Goal: Book appointment/travel/reservation

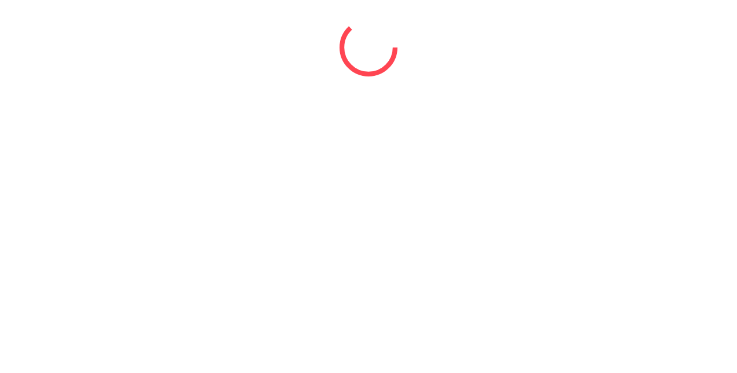
select select "*"
select select "****"
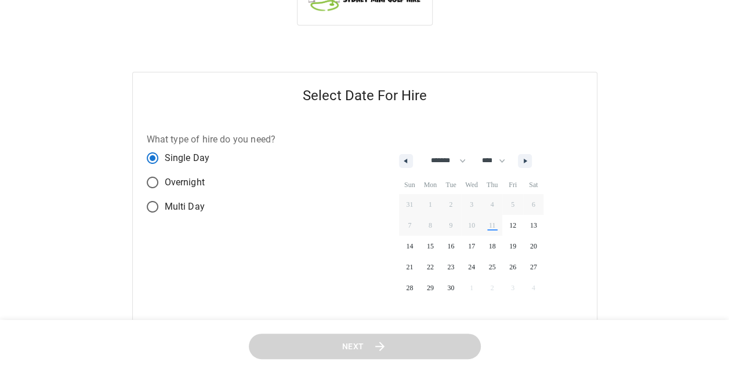
scroll to position [37, 0]
click at [523, 223] on span "12" at bounding box center [512, 226] width 21 height 15
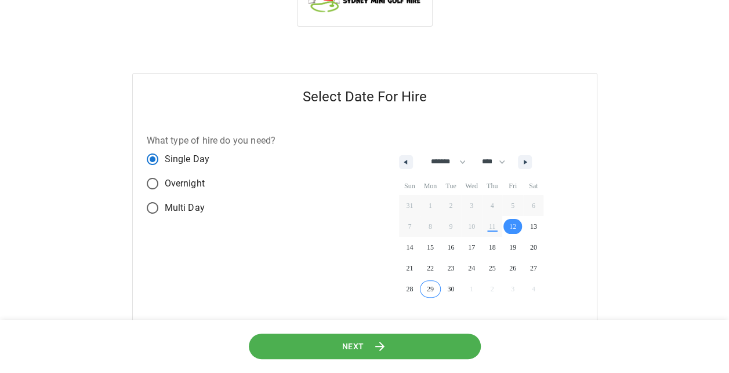
click at [363, 349] on button "Next" at bounding box center [365, 347] width 232 height 26
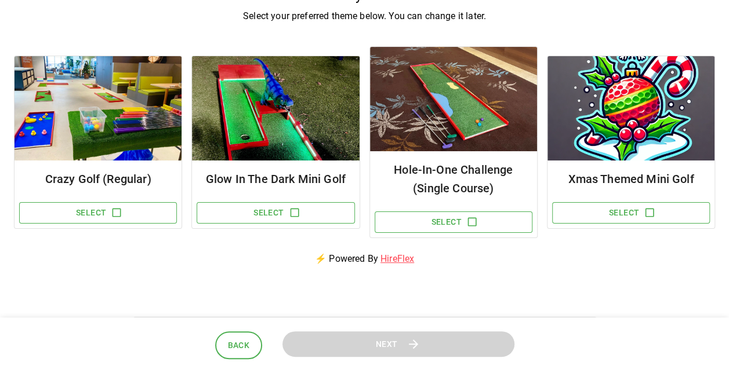
scroll to position [123, 0]
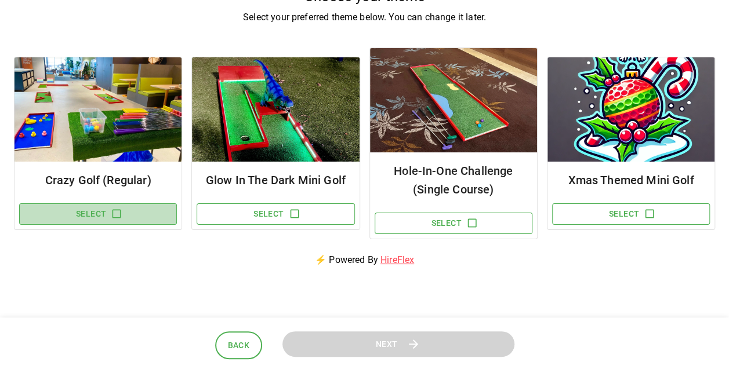
click at [111, 213] on icon "button" at bounding box center [117, 214] width 12 height 12
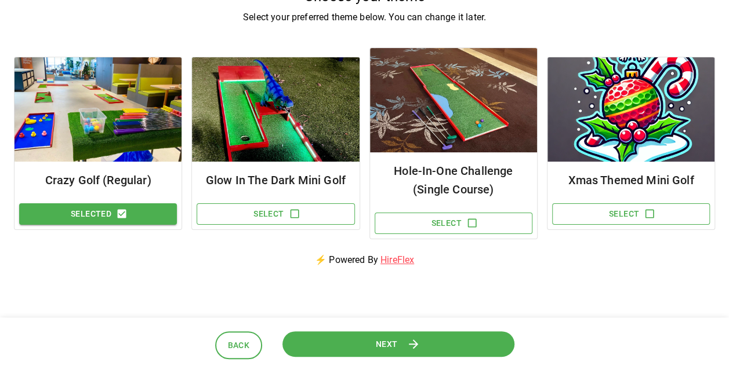
click at [360, 345] on button "Next" at bounding box center [398, 344] width 232 height 26
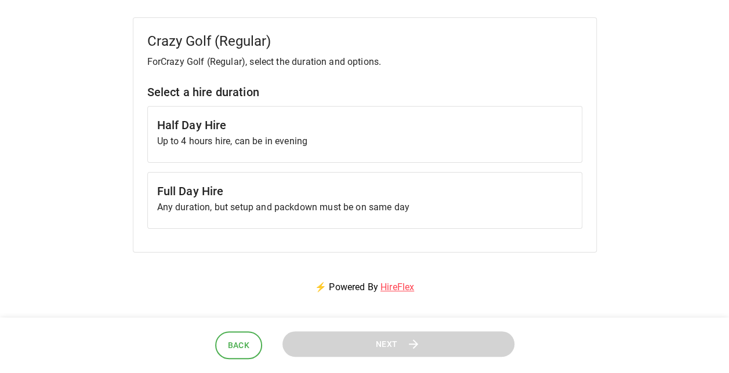
scroll to position [92, 0]
click at [314, 206] on p "Any duration, but setup and packdown must be on same day" at bounding box center [364, 208] width 415 height 14
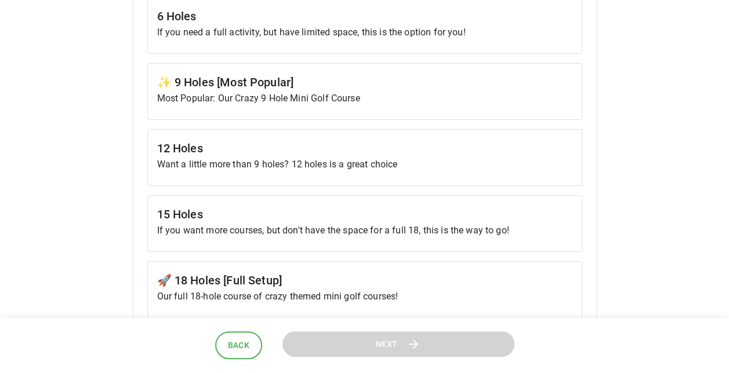
scroll to position [555, 0]
click at [323, 105] on div "✨ 9 Holes [Most Popular] Most Popular: Our Crazy 9 Hole Mini Golf Course" at bounding box center [364, 91] width 435 height 57
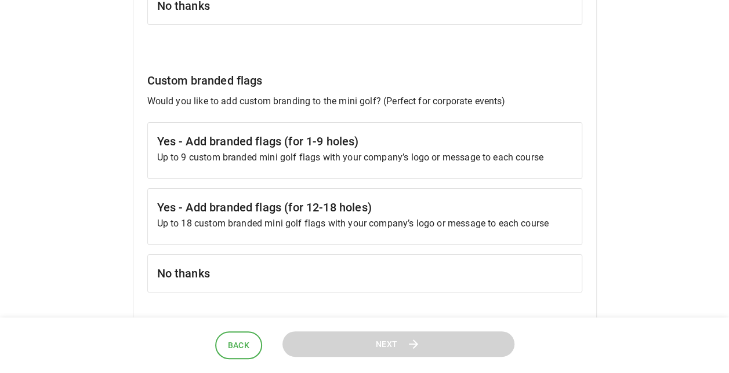
scroll to position [1142, 0]
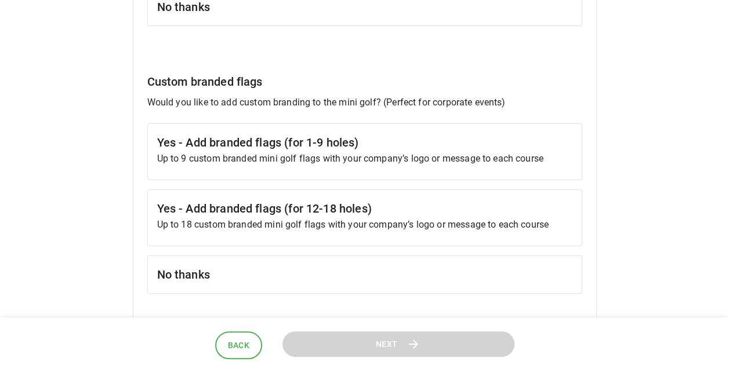
click at [239, 278] on div "No thanks" at bounding box center [364, 275] width 435 height 38
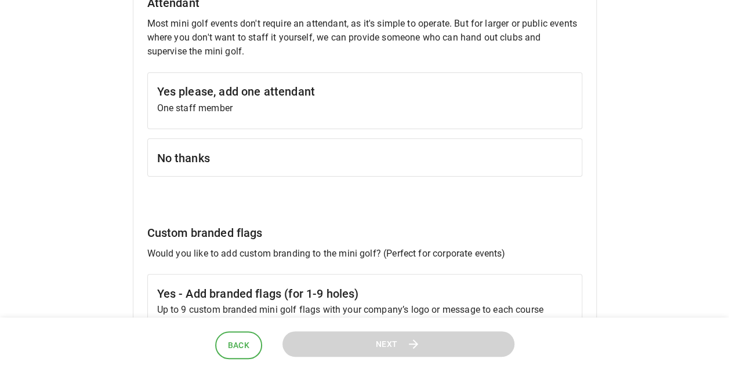
scroll to position [992, 0]
click at [223, 138] on div "No thanks" at bounding box center [364, 157] width 435 height 38
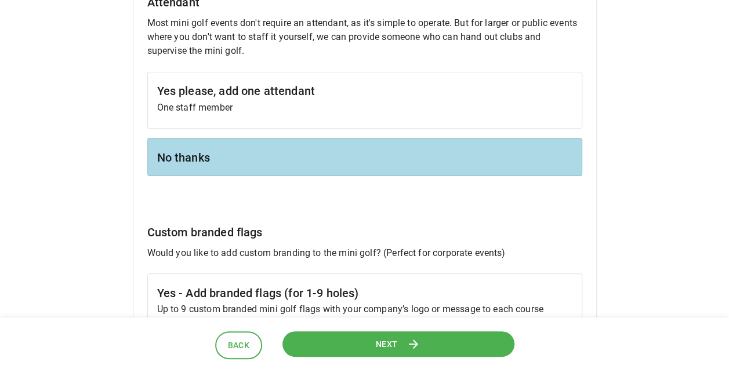
click at [326, 343] on button "Next" at bounding box center [398, 345] width 232 height 26
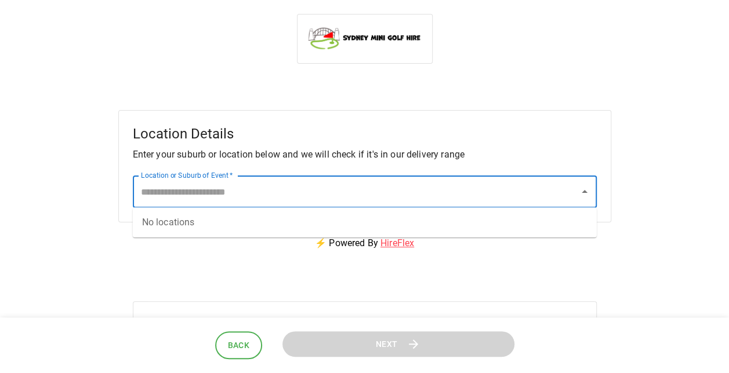
click at [278, 195] on input "Location or Suburb of Event   *" at bounding box center [356, 192] width 436 height 22
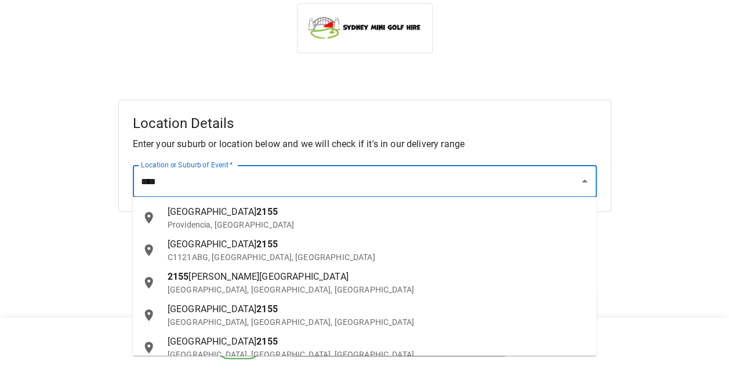
scroll to position [7, 0]
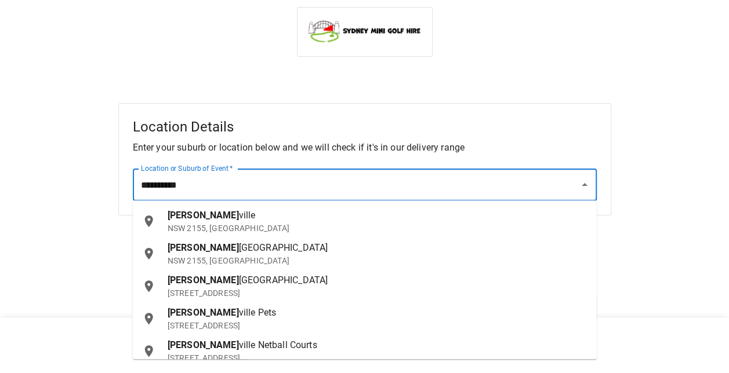
click at [231, 233] on p "NSW 2155, [GEOGRAPHIC_DATA]" at bounding box center [377, 229] width 420 height 12
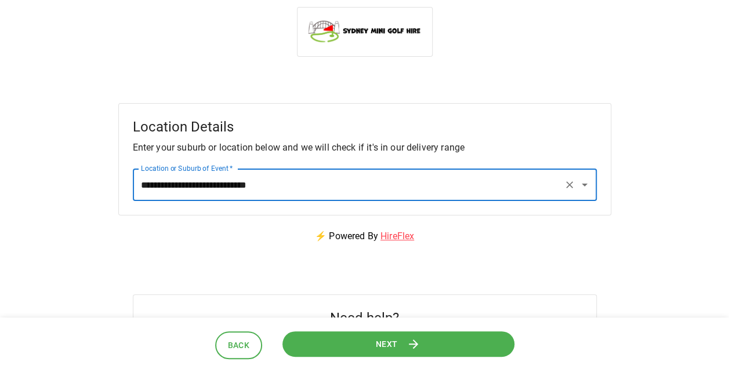
type input "**********"
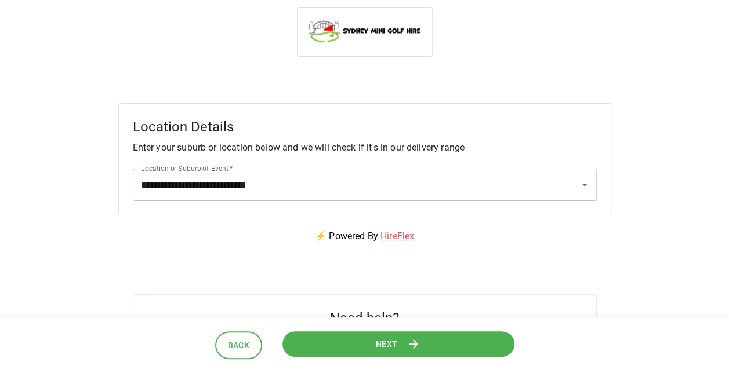
click at [422, 345] on button "Next" at bounding box center [398, 344] width 232 height 26
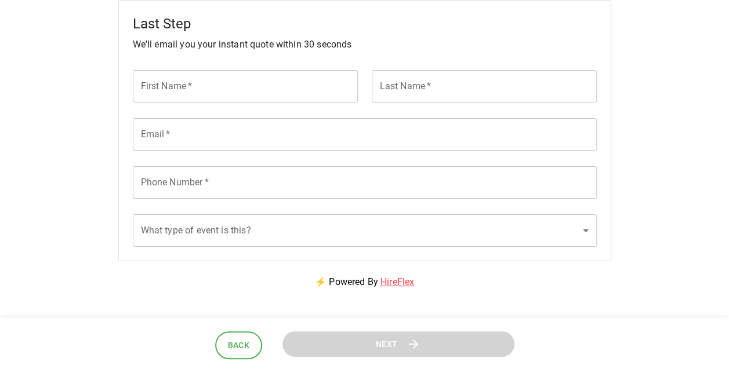
scroll to position [0, 0]
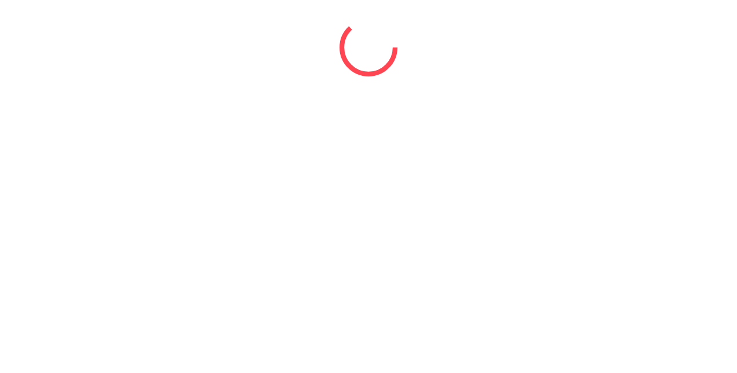
select select "*"
select select "****"
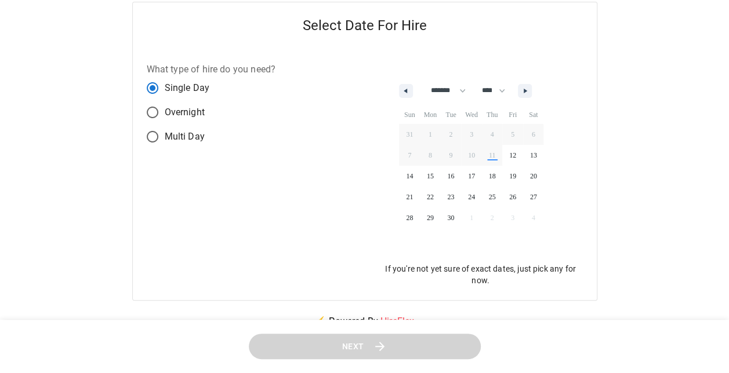
scroll to position [109, 0]
click at [529, 91] on icon "button" at bounding box center [526, 90] width 6 height 5
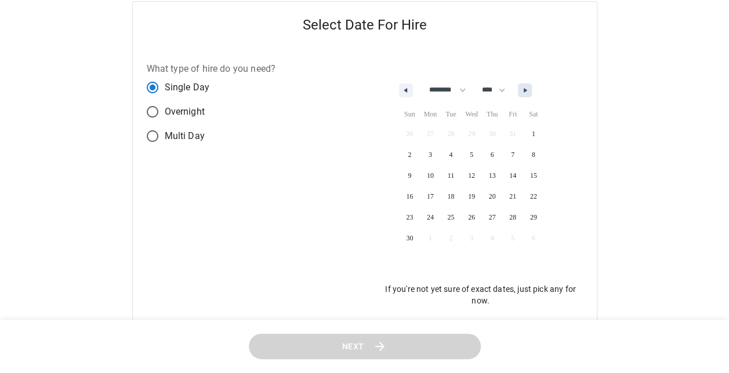
click at [529, 91] on icon "button" at bounding box center [526, 90] width 6 height 5
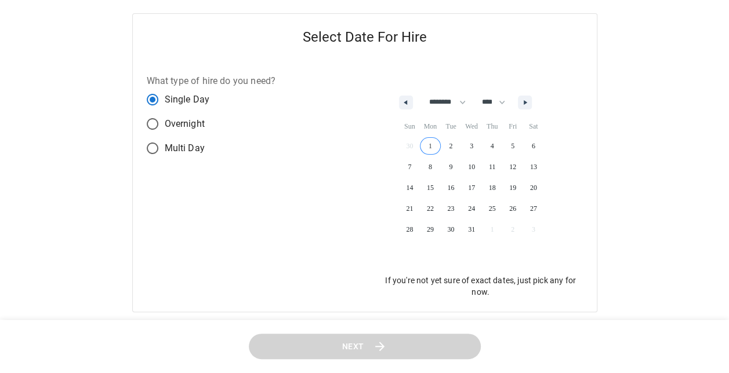
scroll to position [93, 0]
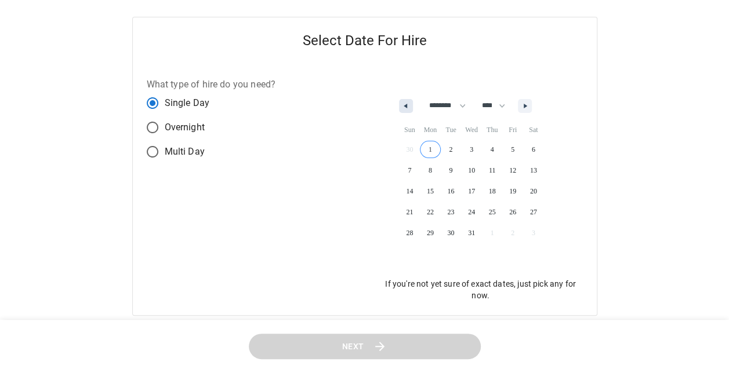
click at [400, 110] on button "button" at bounding box center [406, 106] width 14 height 14
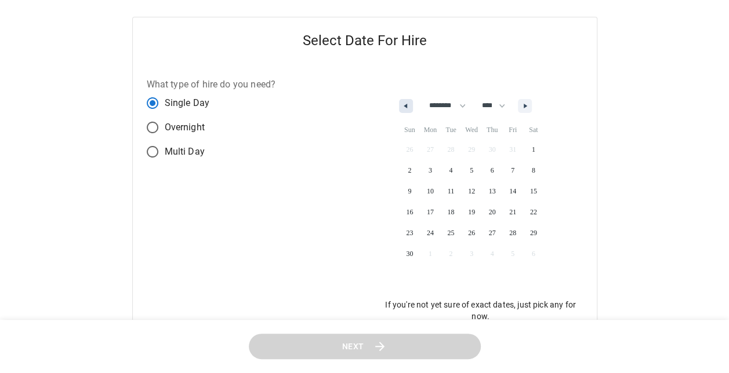
click at [400, 110] on button "button" at bounding box center [406, 106] width 14 height 14
select select "*"
